Goal: Navigation & Orientation: Go to known website

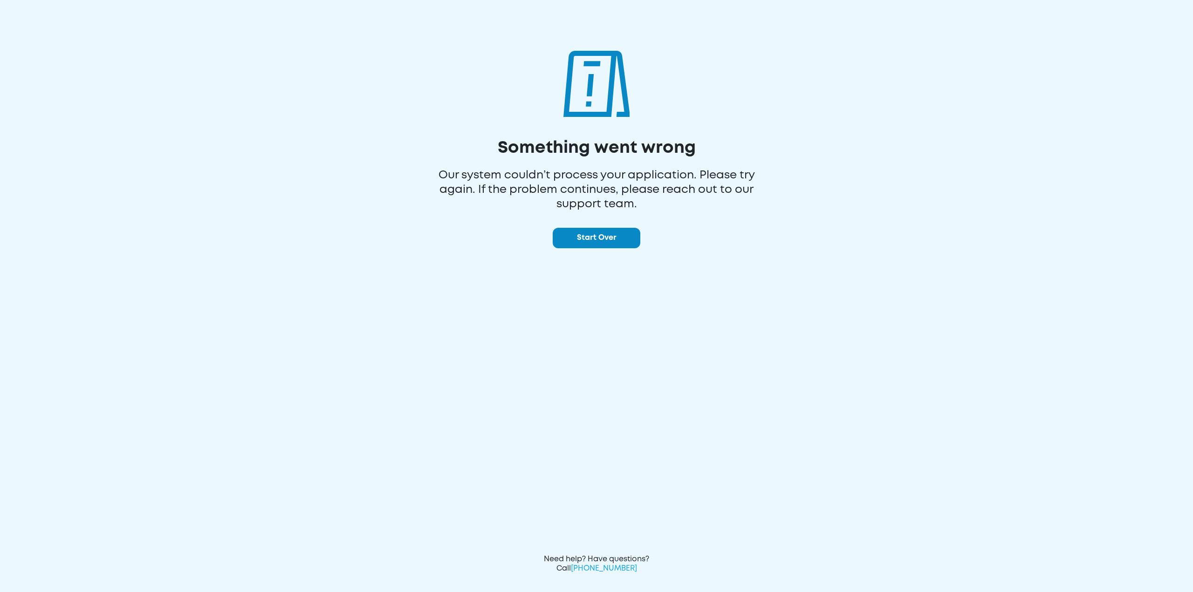
click at [591, 235] on button "Start Over" at bounding box center [597, 238] width 88 height 21
click at [587, 244] on button "Start Over" at bounding box center [597, 238] width 88 height 21
